Goal: Use online tool/utility: Use online tool/utility

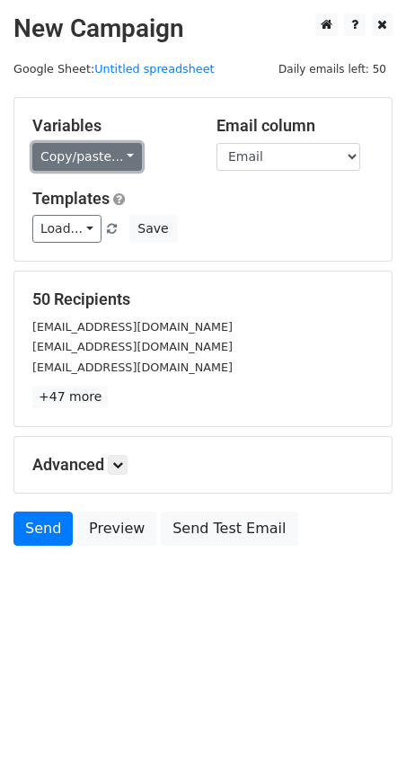
click at [114, 162] on link "Copy/paste..." at bounding box center [87, 157] width 110 height 28
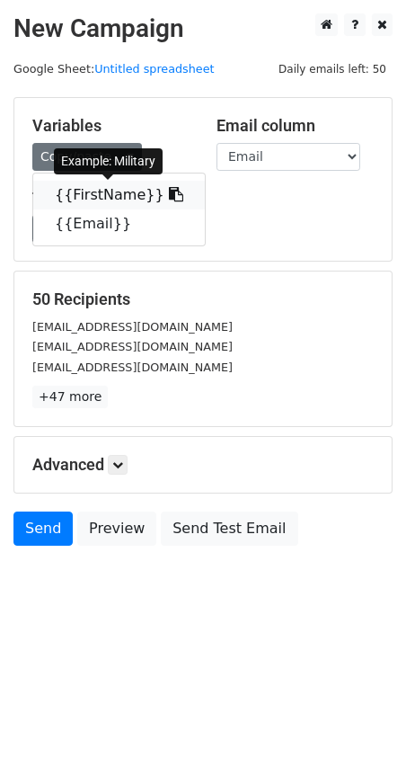
click at [119, 195] on link "{{FirstName}}" at bounding box center [119, 195] width 172 height 29
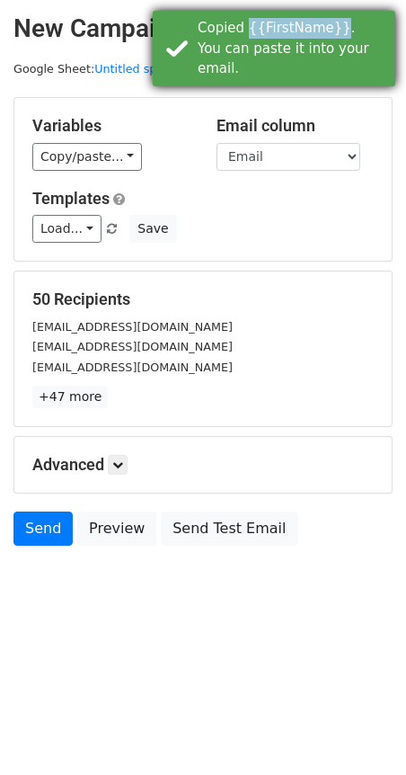
drag, startPoint x: 249, startPoint y: 29, endPoint x: 330, endPoint y: 31, distance: 80.9
click at [330, 31] on div "Copied {{FirstName}}. You can paste it into your email." at bounding box center [293, 48] width 191 height 61
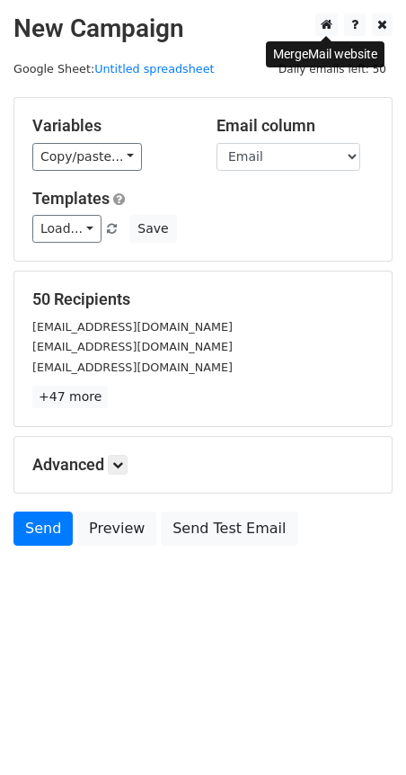
copy div "{{FirstName}}"
